Goal: Task Accomplishment & Management: Use online tool/utility

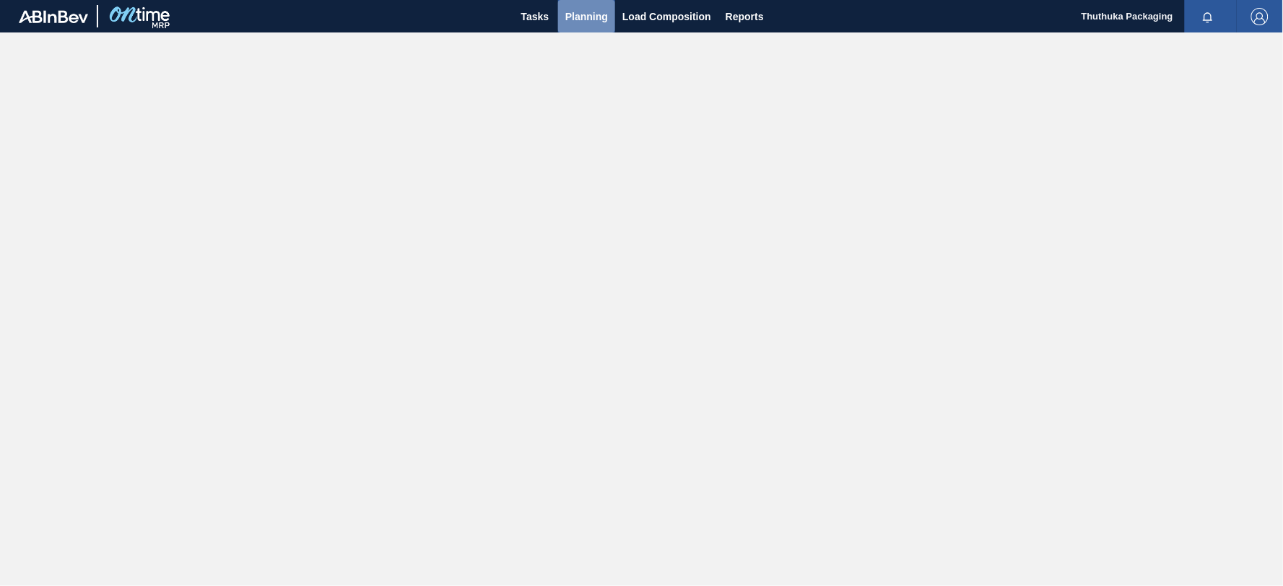
click at [587, 15] on span "Planning" at bounding box center [586, 16] width 43 height 17
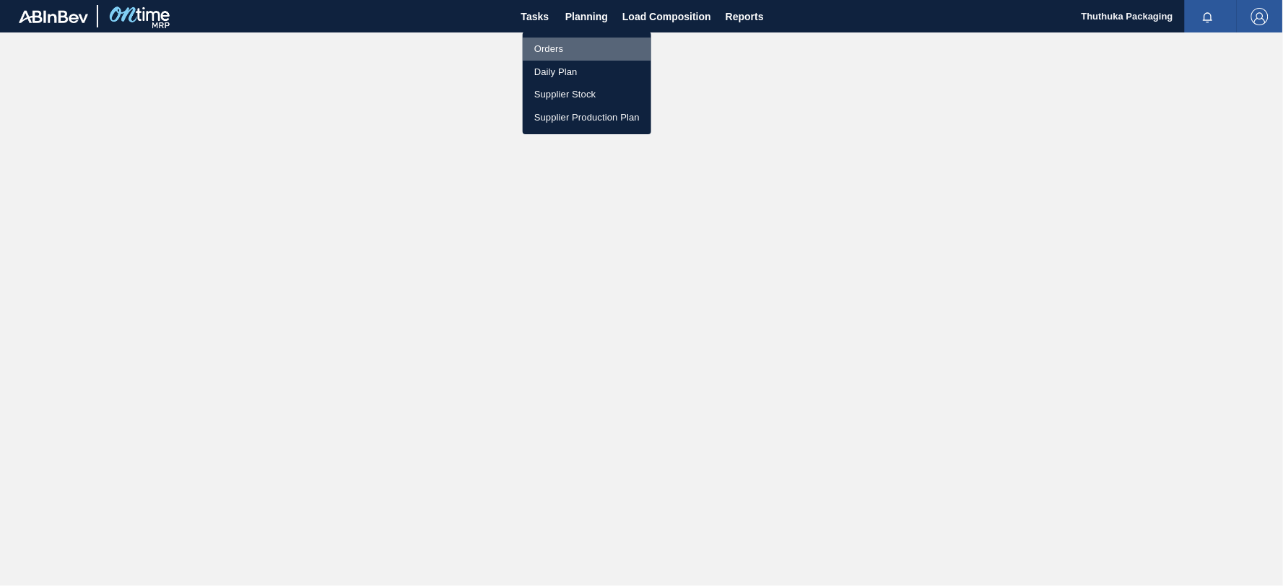
click at [549, 48] on li "Orders" at bounding box center [587, 49] width 128 height 23
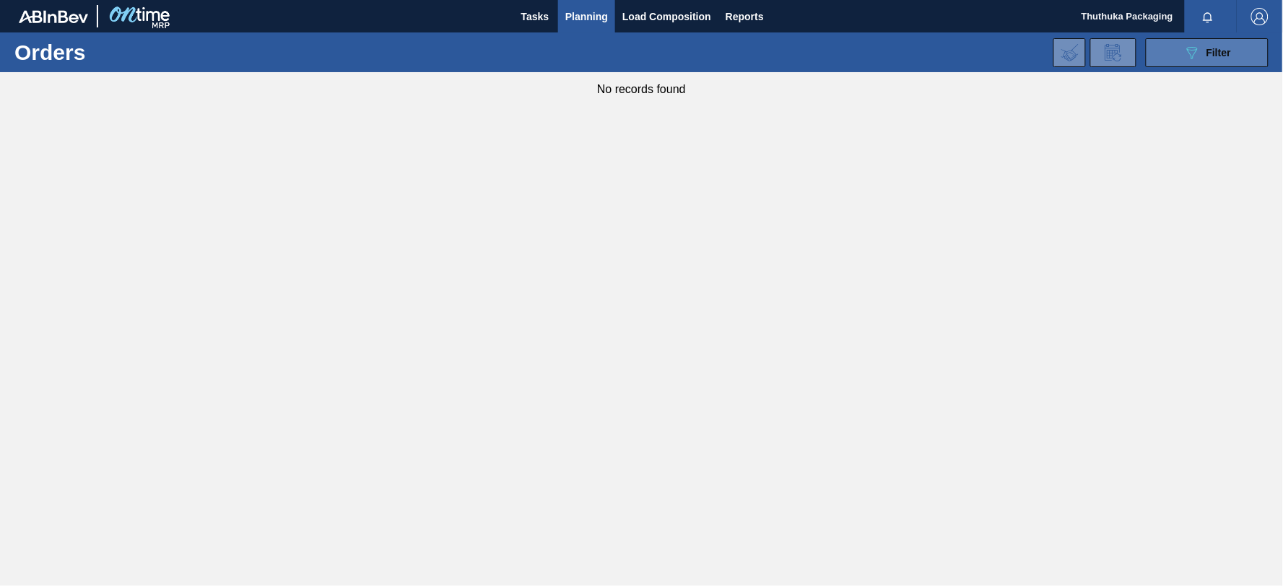
click at [1195, 52] on icon "089F7B8B-B2A5-4AFE-B5C0-19BA573D28AC" at bounding box center [1191, 52] width 17 height 17
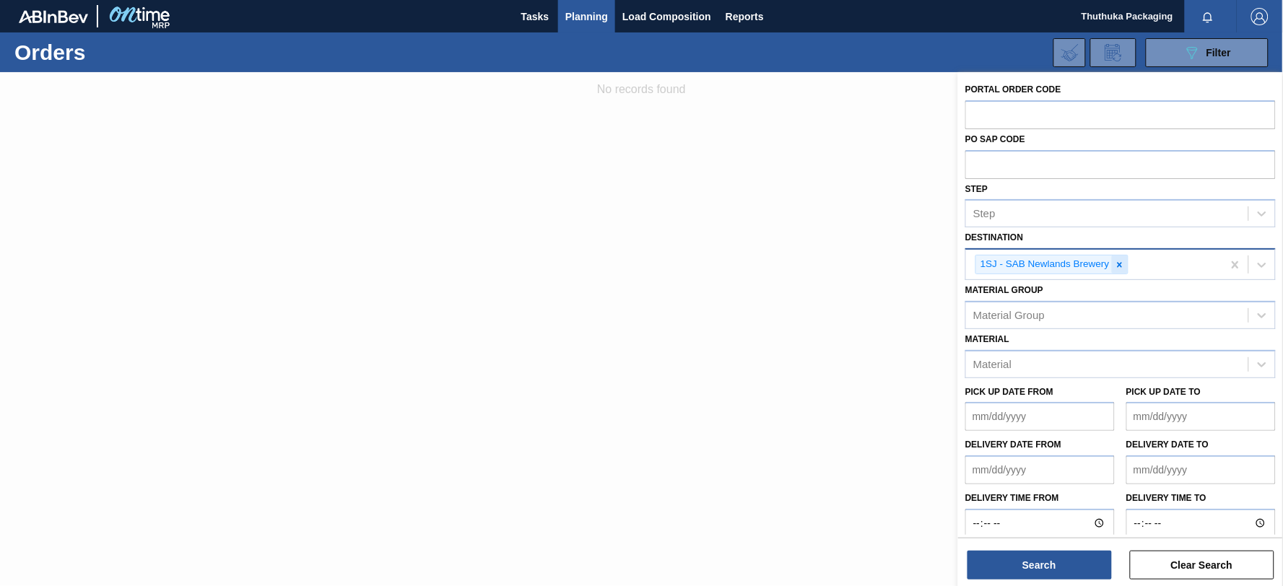
click at [1124, 261] on icon at bounding box center [1119, 265] width 10 height 10
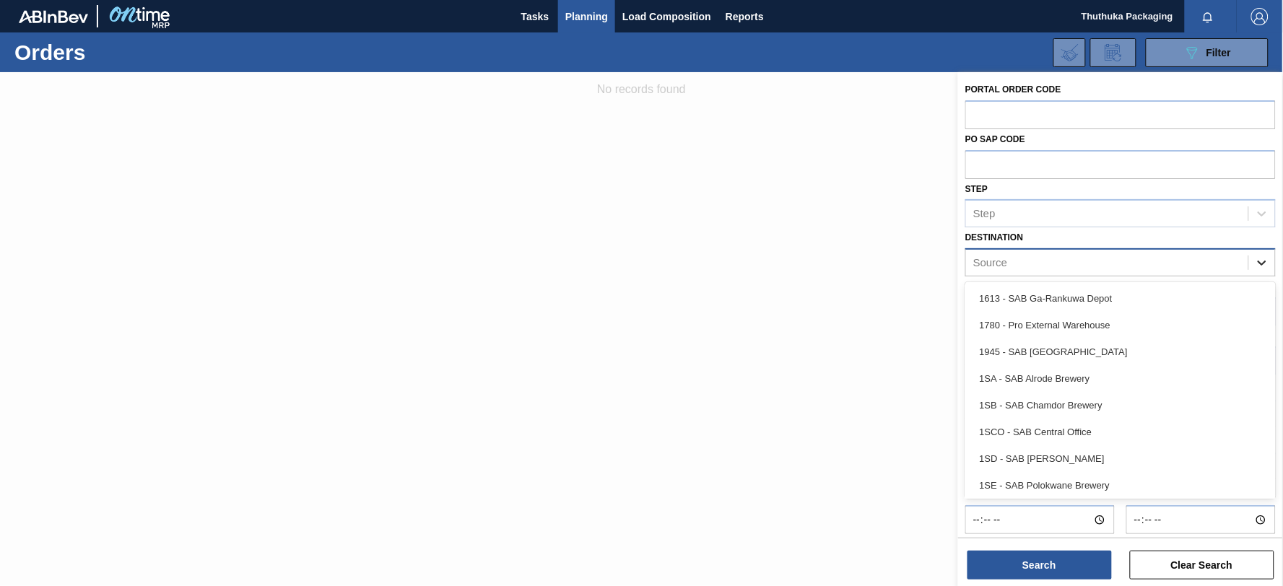
click at [1256, 257] on icon at bounding box center [1261, 263] width 14 height 14
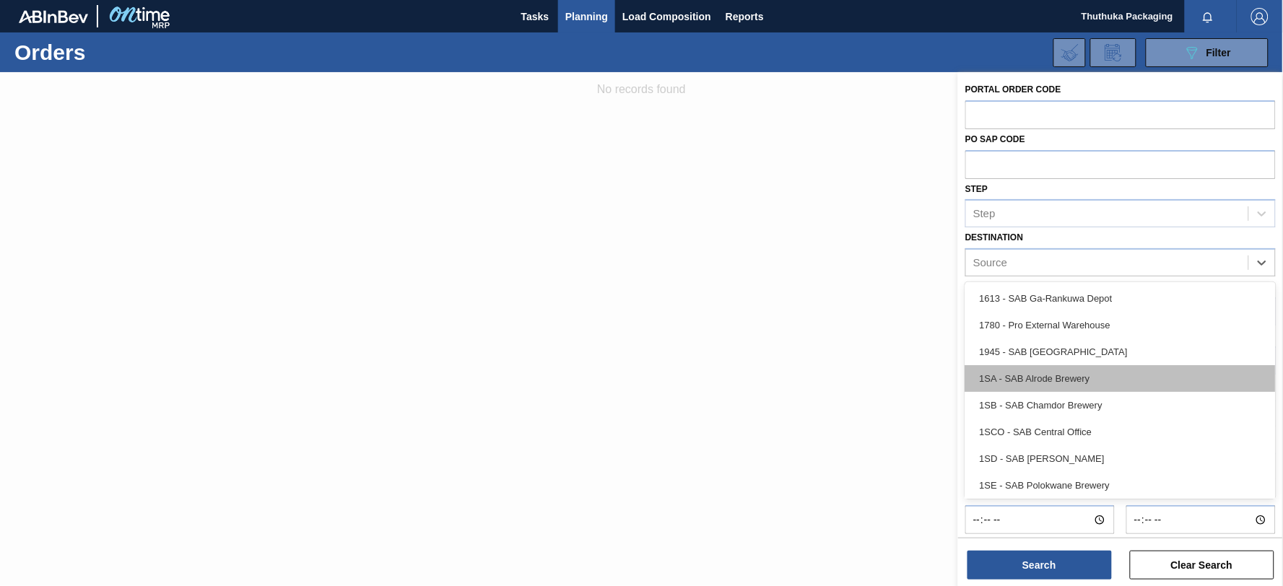
click at [1112, 379] on div "1SA - SAB Alrode Brewery" at bounding box center [1120, 378] width 310 height 27
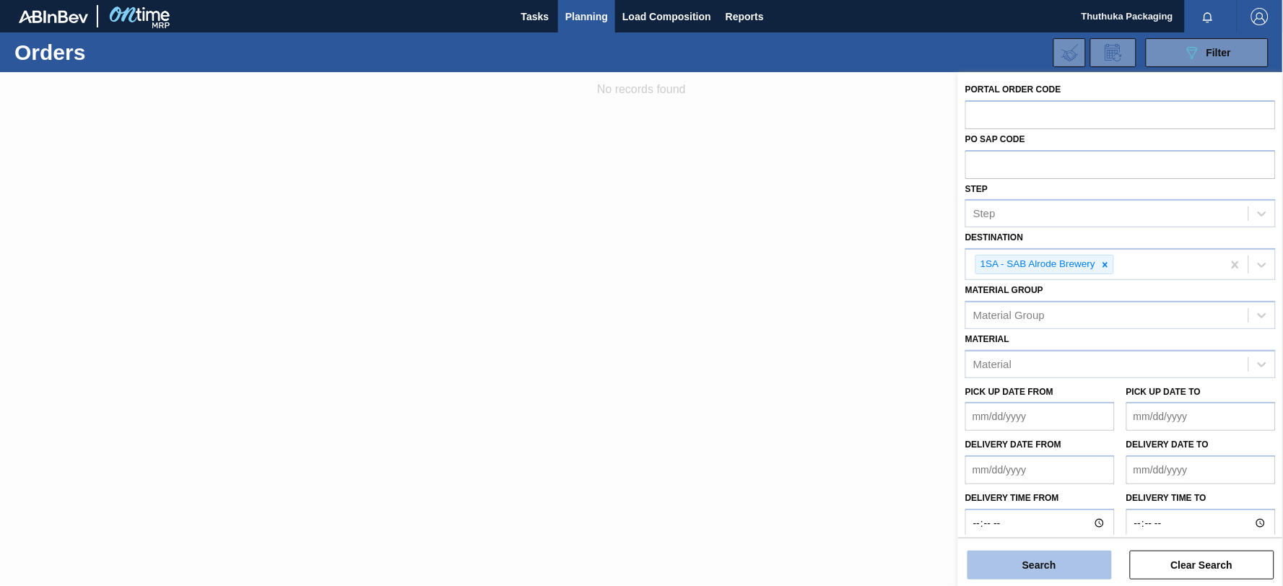
click at [1065, 561] on button "Search" at bounding box center [1039, 565] width 144 height 29
